Goal: Information Seeking & Learning: Learn about a topic

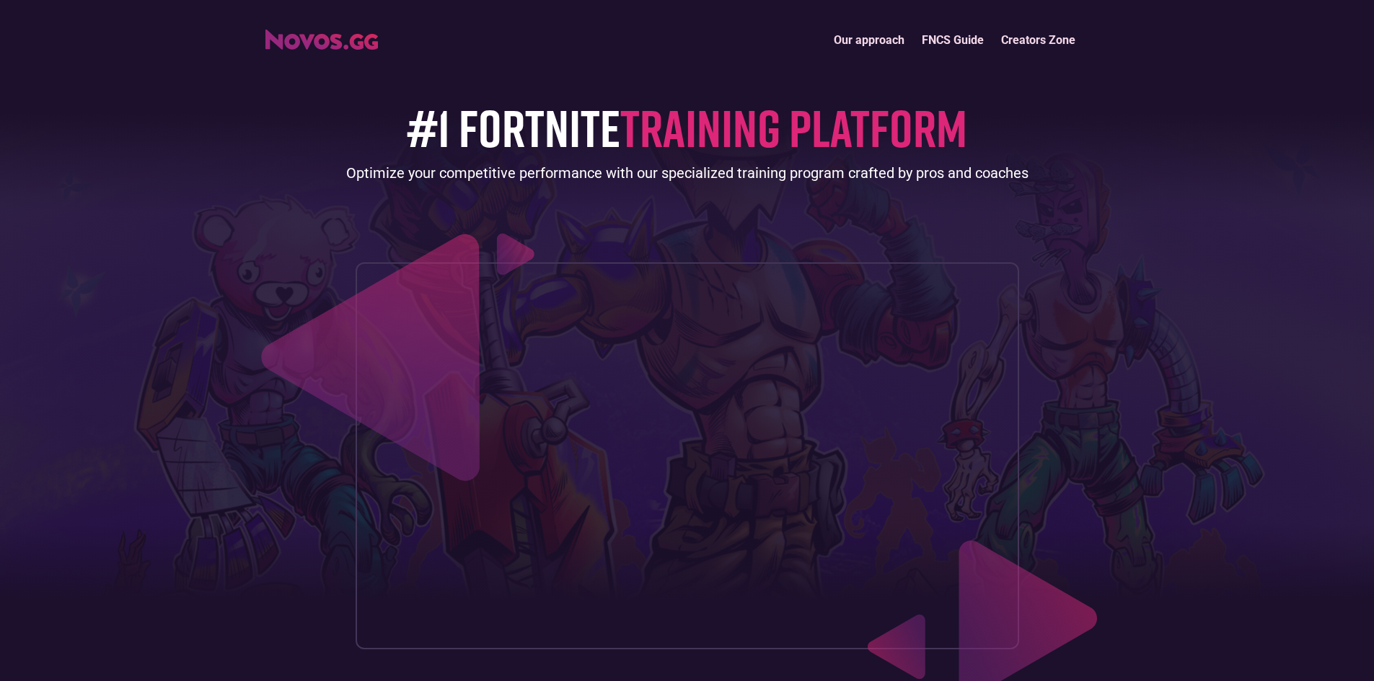
click at [945, 40] on link "FNCS Guide" at bounding box center [952, 40] width 79 height 31
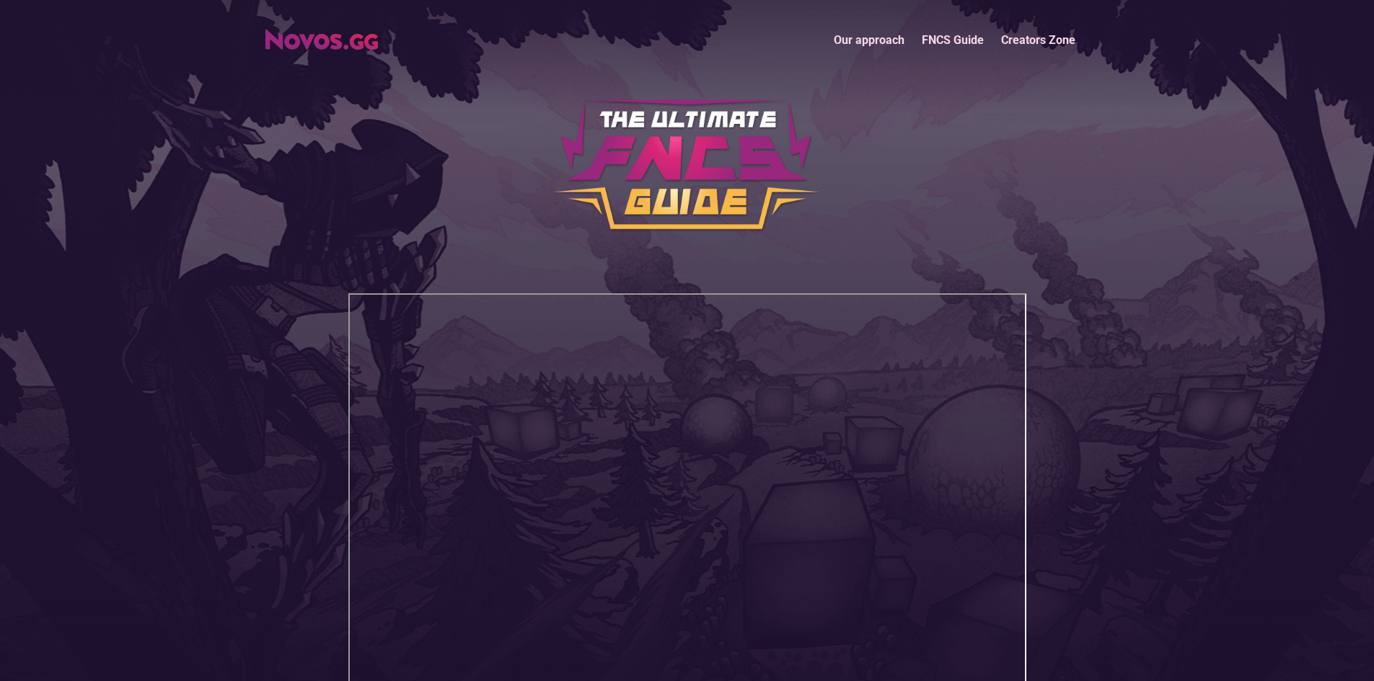
click at [885, 43] on link "Our approach" at bounding box center [869, 40] width 88 height 31
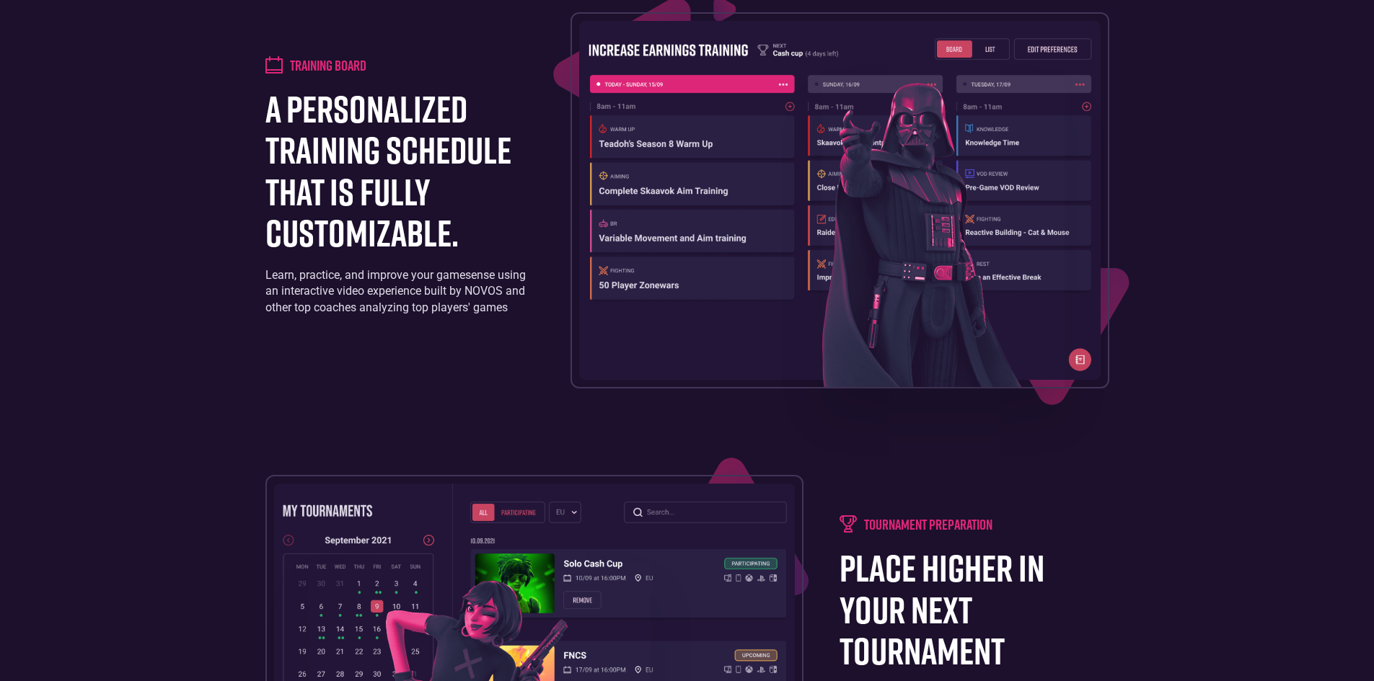
click at [372, 173] on h1 "a personalized training schedule that is fully customizable." at bounding box center [399, 170] width 269 height 165
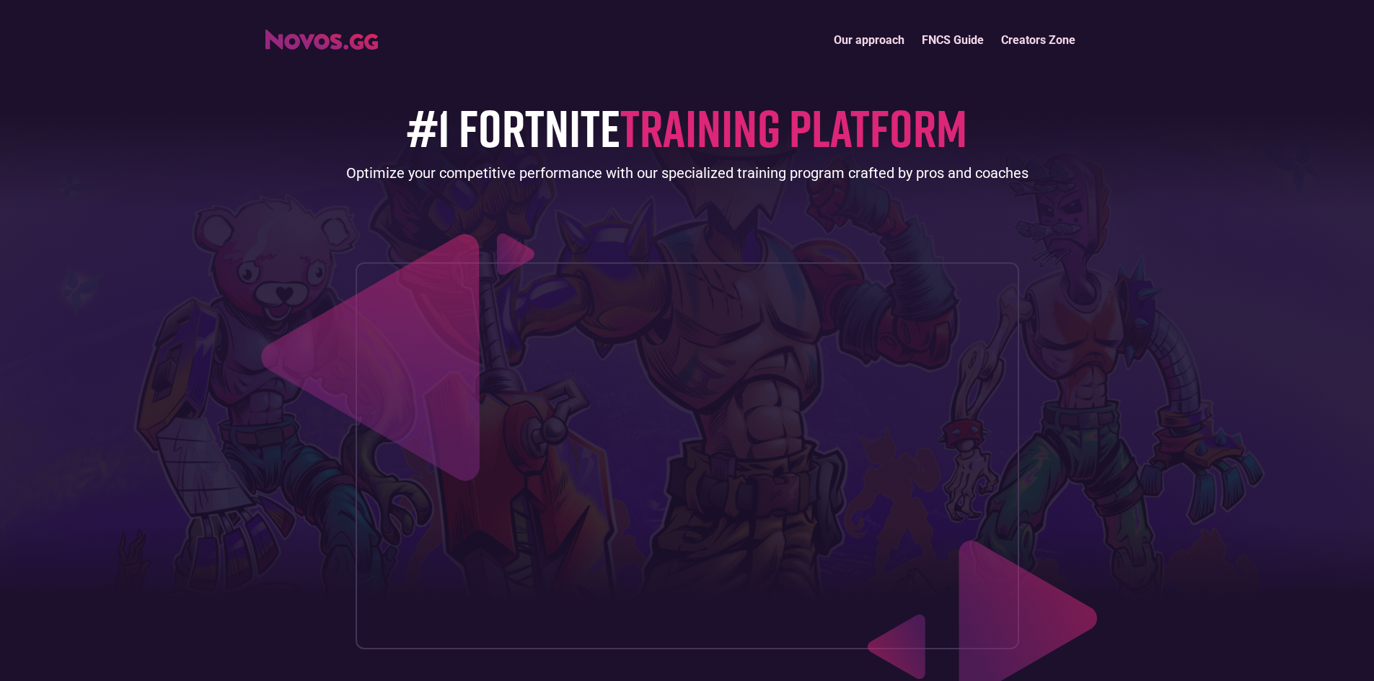
click at [324, 40] on img "home" at bounding box center [321, 40] width 112 height 20
click at [595, 127] on h1 "#1 FORTNITE TRAINING PLATFORM" at bounding box center [687, 127] width 560 height 57
